Goal: Navigation & Orientation: Find specific page/section

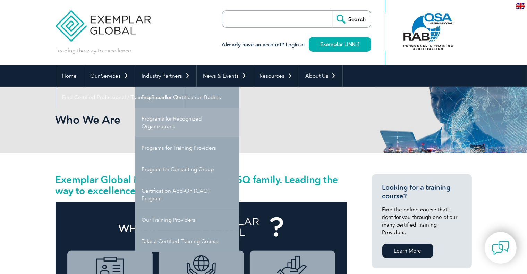
click at [183, 117] on link "Programs for Recognized Organizations" at bounding box center [187, 122] width 104 height 29
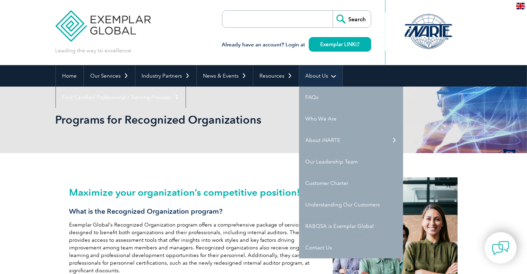
click at [316, 76] on link "About Us" at bounding box center [320, 76] width 43 height 22
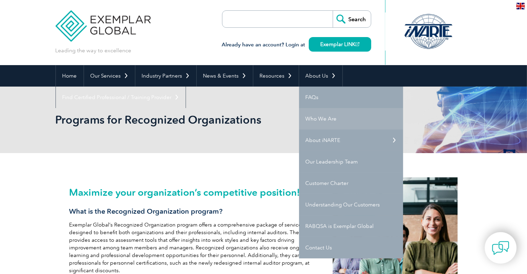
click at [318, 113] on link "Who We Are" at bounding box center [351, 119] width 104 height 22
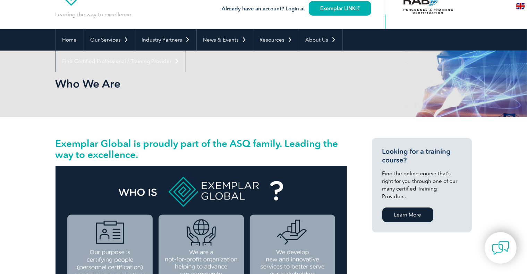
scroll to position [35, 0]
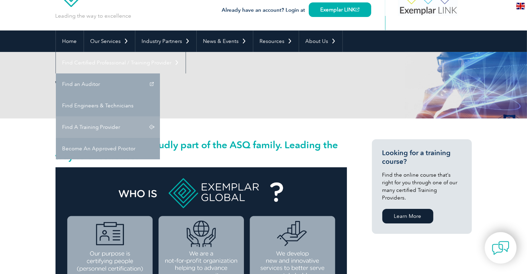
click at [160, 117] on link "Find A Training Provider" at bounding box center [108, 128] width 104 height 22
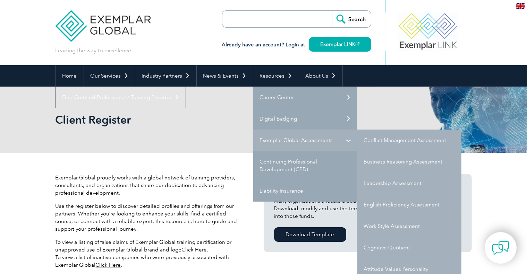
click at [300, 138] on link "Exemplar Global Assessments" at bounding box center [305, 141] width 104 height 22
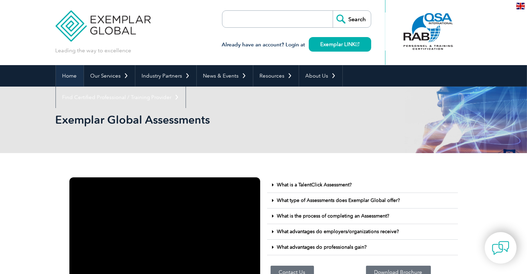
click at [69, 77] on link "Home" at bounding box center [70, 76] width 28 height 22
